Goal: Information Seeking & Learning: Learn about a topic

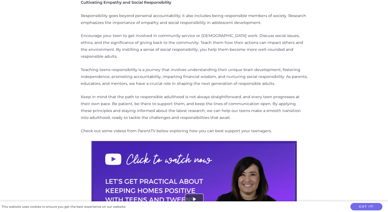
scroll to position [551, 0]
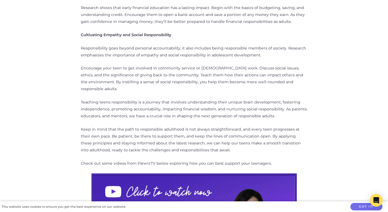
scroll to position [518, 0]
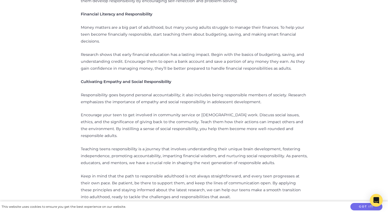
scroll to position [493, 0]
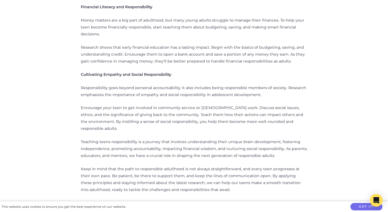
click at [135, 51] on p "Research shows that early financial education has a lasting impact. Begin with …" at bounding box center [194, 54] width 227 height 21
click at [211, 86] on p "Responsibility goes beyond personal accountability; it also includes being resp…" at bounding box center [194, 92] width 227 height 14
click at [187, 114] on p "Encourage your teen to get involved in community service or [DEMOGRAPHIC_DATA] …" at bounding box center [194, 119] width 227 height 28
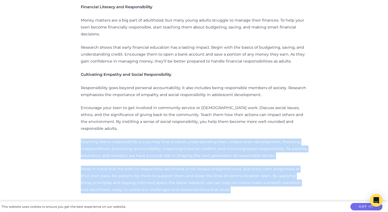
drag, startPoint x: 79, startPoint y: 125, endPoint x: 227, endPoint y: 176, distance: 156.0
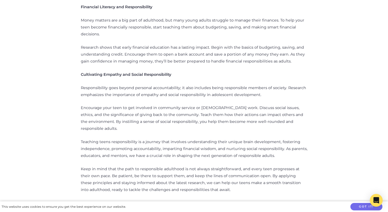
click at [238, 170] on p "Keep in mind that the path to responsible adulthood is not always straightforwa…" at bounding box center [194, 180] width 227 height 28
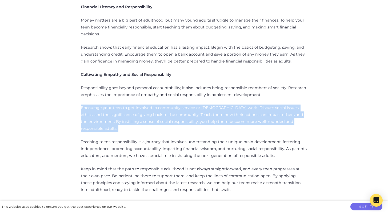
drag, startPoint x: 78, startPoint y: 100, endPoint x: 318, endPoint y: 120, distance: 240.8
